Goal: Navigation & Orientation: Find specific page/section

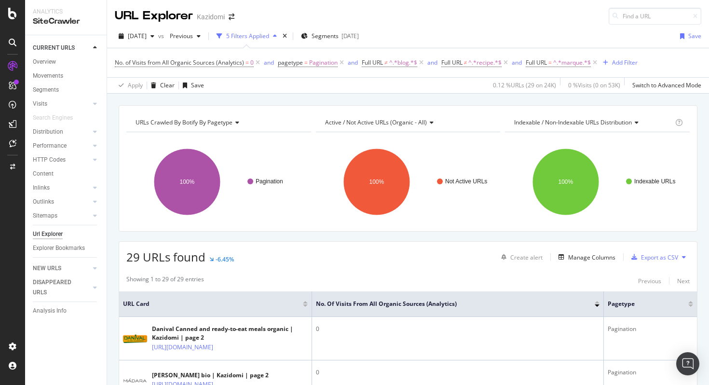
scroll to position [143, 0]
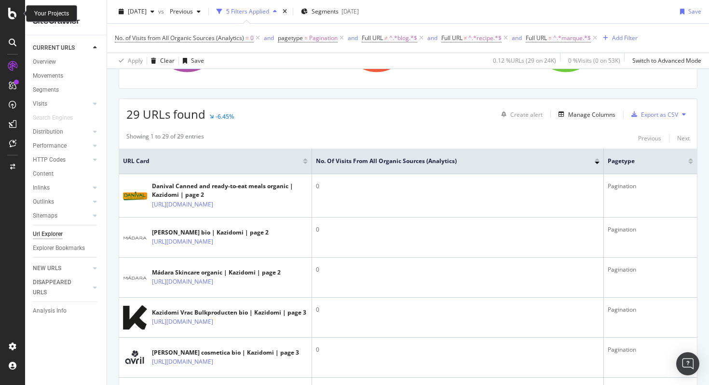
click at [9, 13] on icon at bounding box center [12, 14] width 9 height 12
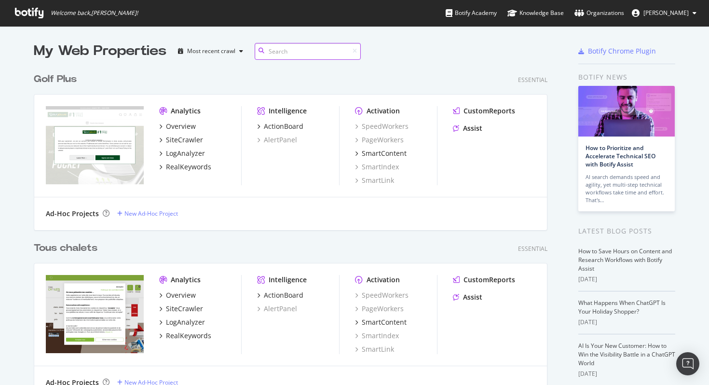
scroll to position [385, 709]
